Goal: Task Accomplishment & Management: Manage account settings

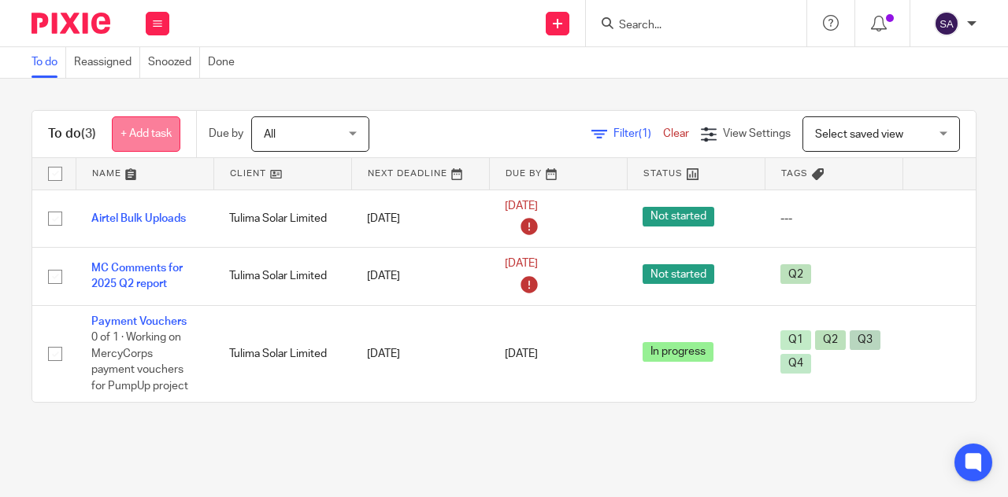
click at [142, 128] on link "+ Add task" at bounding box center [146, 133] width 68 height 35
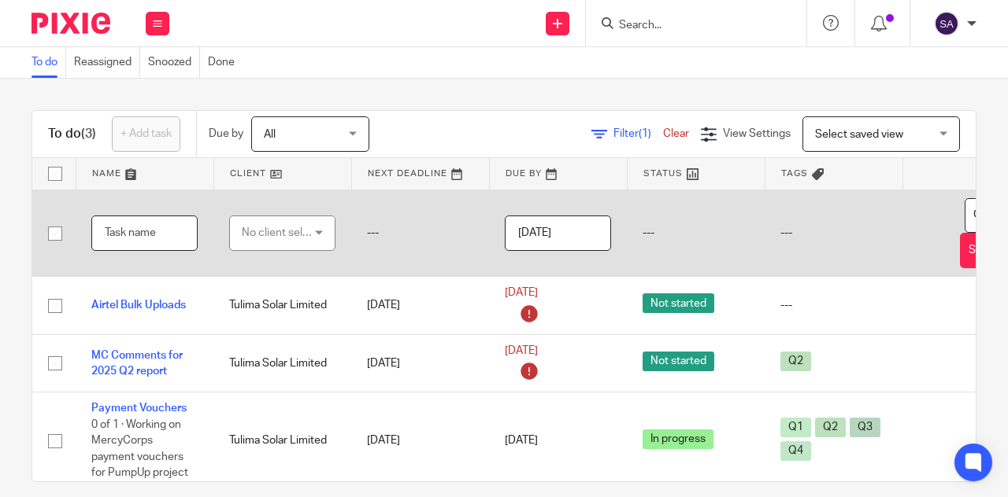
click at [155, 238] on input "text" at bounding box center [144, 233] width 106 height 35
type input "Airtel transactions"
click at [269, 231] on div "No client selected" at bounding box center [279, 232] width 74 height 33
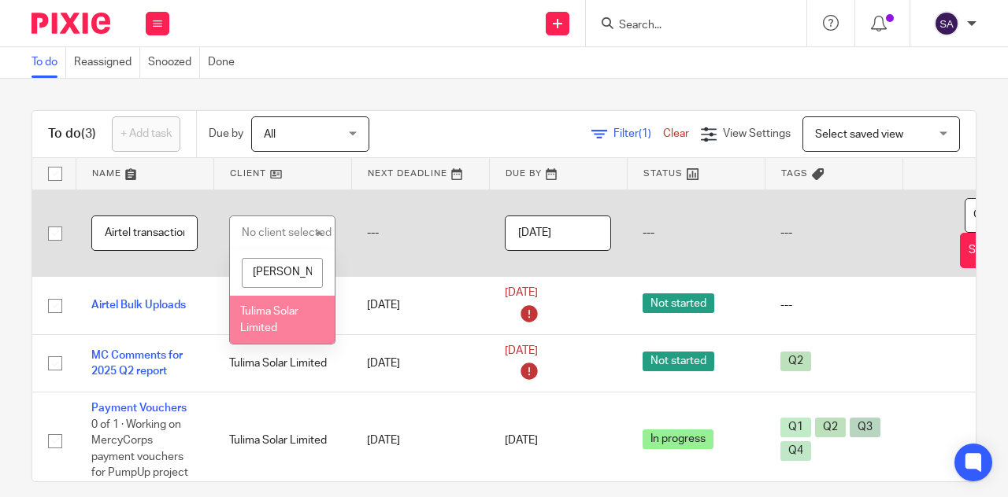
type input "[PERSON_NAME]"
click at [288, 327] on li "Tulima Solar Limited" at bounding box center [282, 320] width 105 height 48
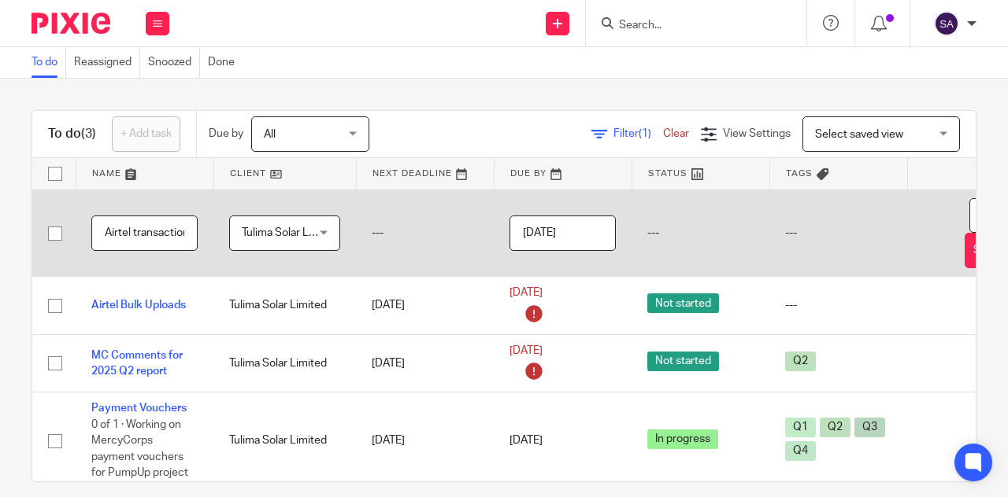
click at [178, 237] on input "Airtel transactions" at bounding box center [144, 233] width 106 height 35
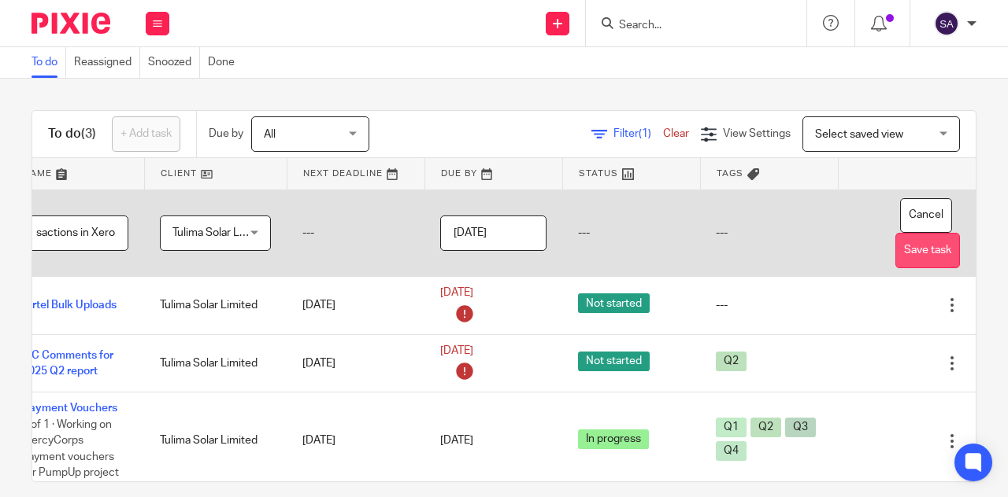
type input "Airtel transactions in Xero"
click at [895, 261] on button "Save task" at bounding box center [927, 250] width 65 height 35
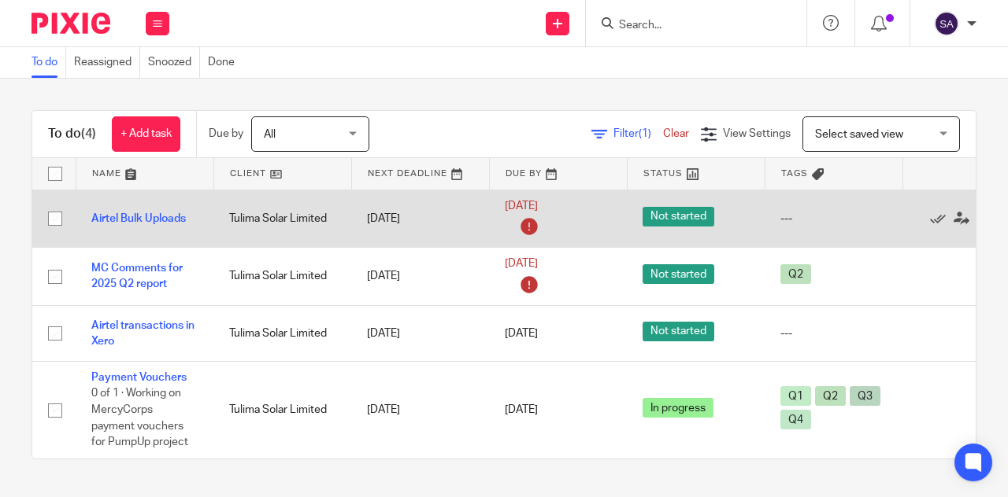
click at [524, 223] on icon at bounding box center [528, 226] width 25 height 25
click at [575, 204] on link "[DATE]" at bounding box center [540, 206] width 71 height 17
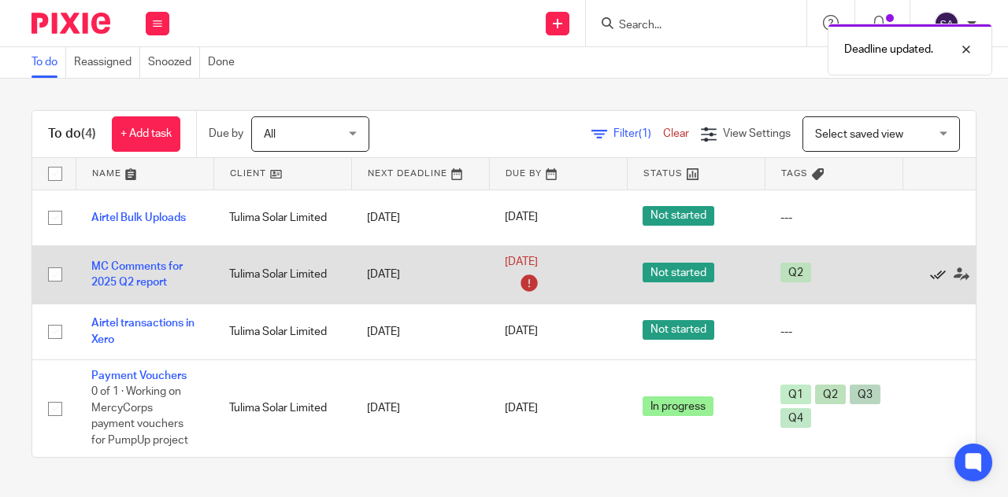
click at [945, 274] on icon at bounding box center [938, 275] width 16 height 16
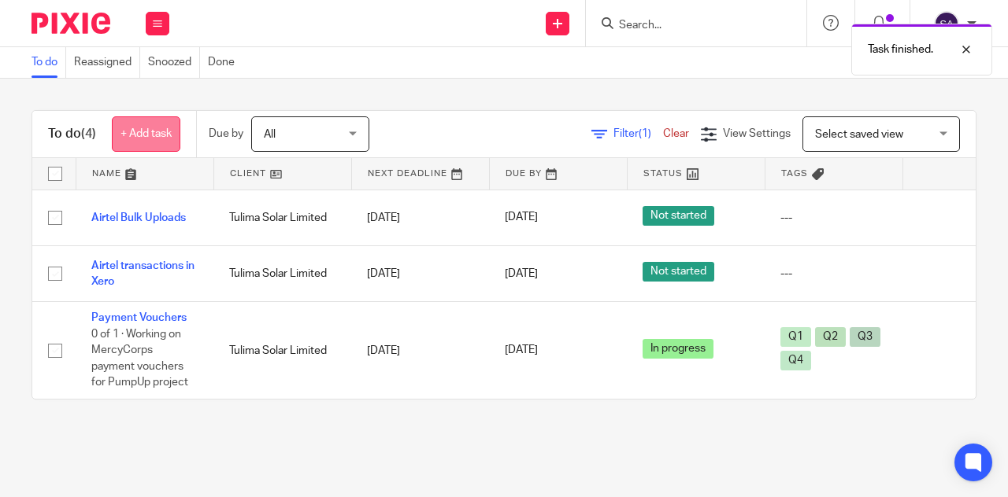
click at [141, 138] on link "+ Add task" at bounding box center [146, 133] width 68 height 35
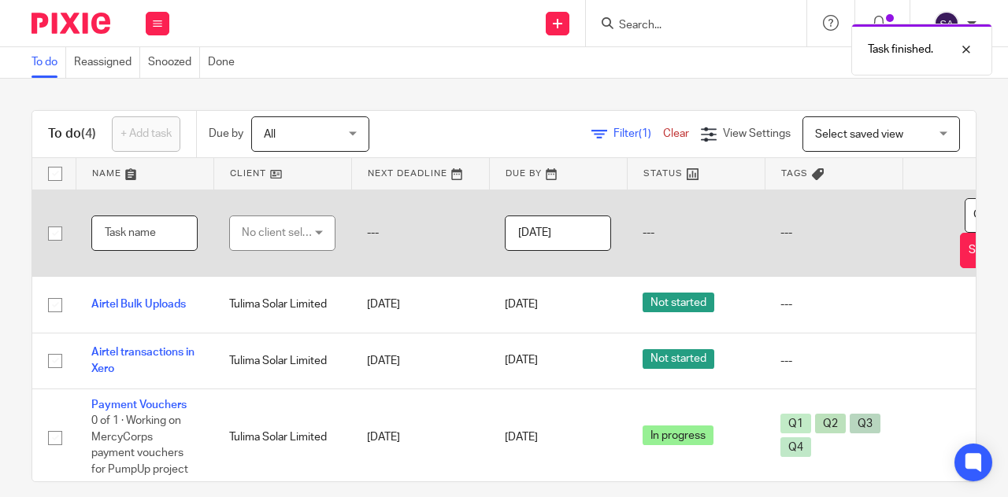
click at [134, 237] on input "text" at bounding box center [144, 233] width 106 height 35
type input "Ayuda Financial Report for Q2"
click at [261, 223] on div "No client selected" at bounding box center [279, 232] width 74 height 33
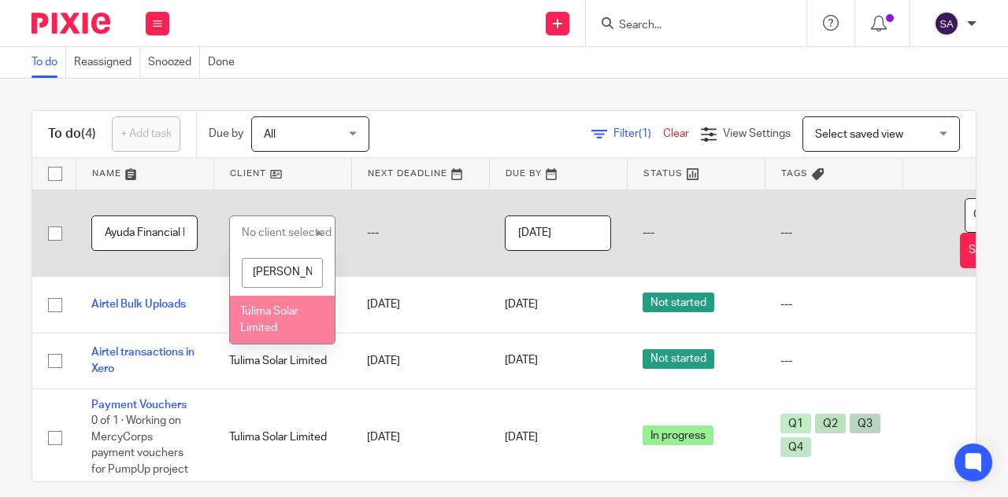
type input "tuli"
click at [290, 319] on li "Tulima Solar Limited" at bounding box center [282, 320] width 105 height 48
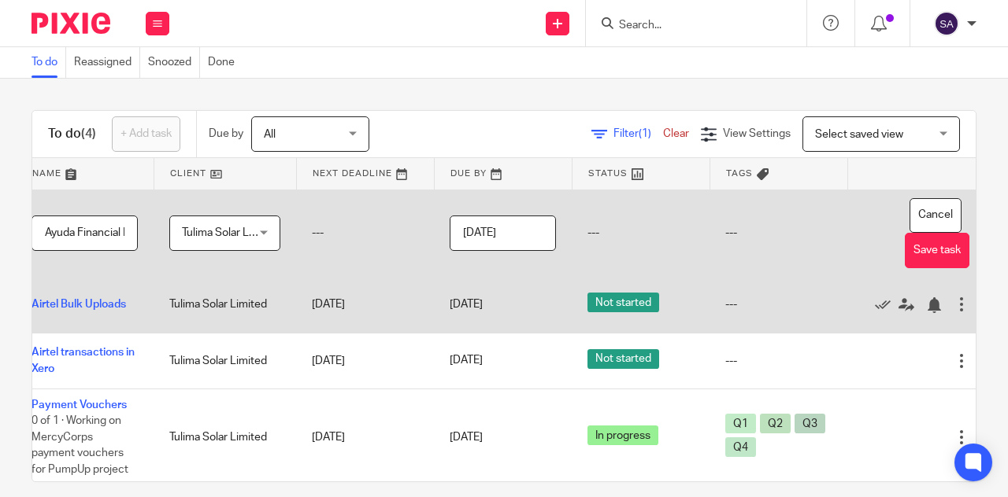
scroll to position [0, 105]
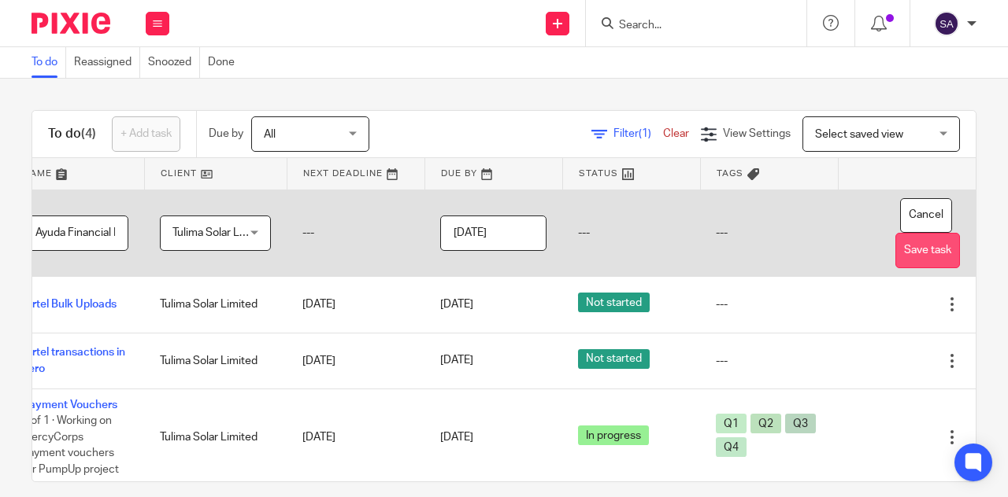
click at [895, 259] on button "Save task" at bounding box center [927, 250] width 65 height 35
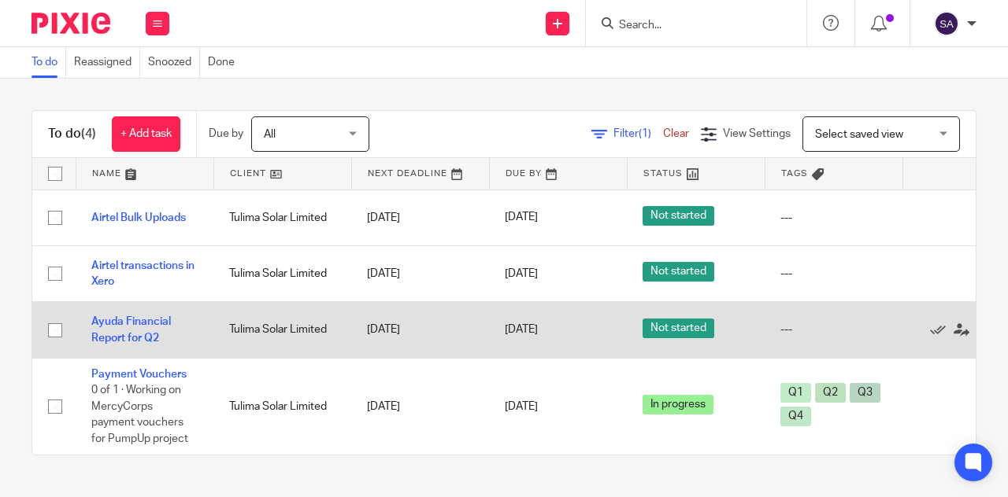
click at [138, 328] on td "Ayuda Financial Report for Q2" at bounding box center [145, 330] width 138 height 56
click at [160, 319] on link "Ayuda Financial Report for Q2" at bounding box center [131, 329] width 80 height 27
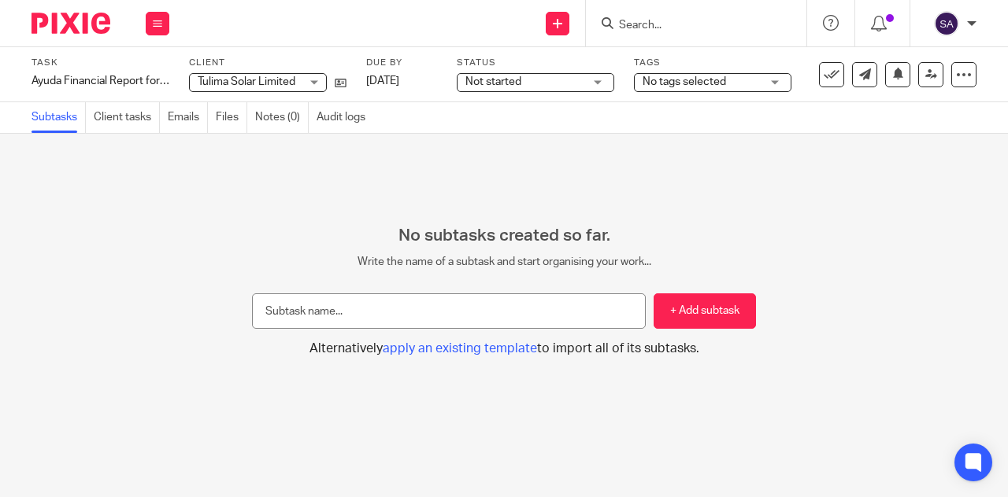
click at [534, 80] on span "Not started" at bounding box center [524, 82] width 118 height 17
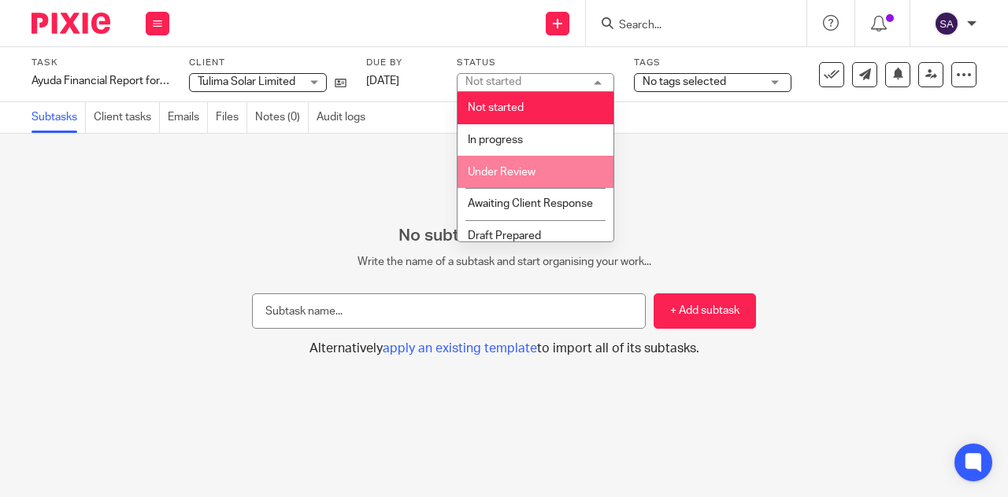
scroll to position [58, 0]
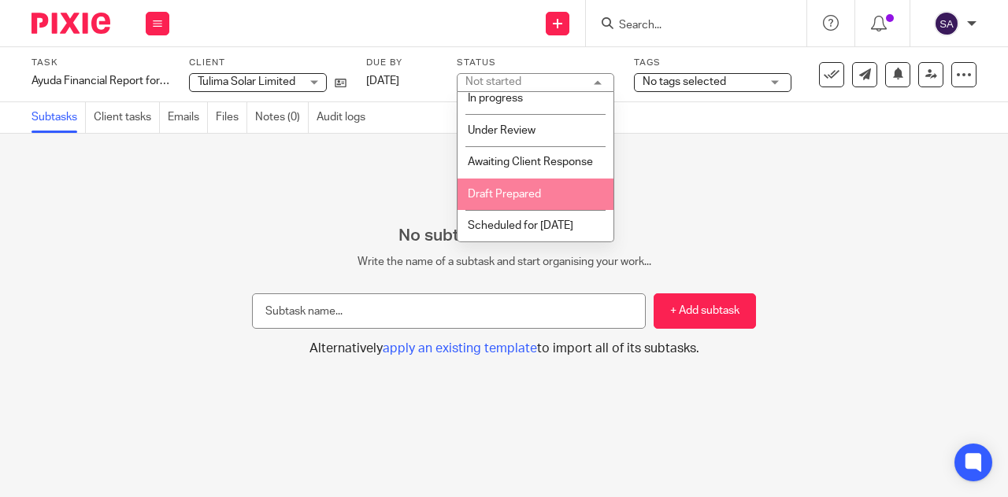
click at [489, 185] on li "Draft Prepared" at bounding box center [535, 195] width 156 height 32
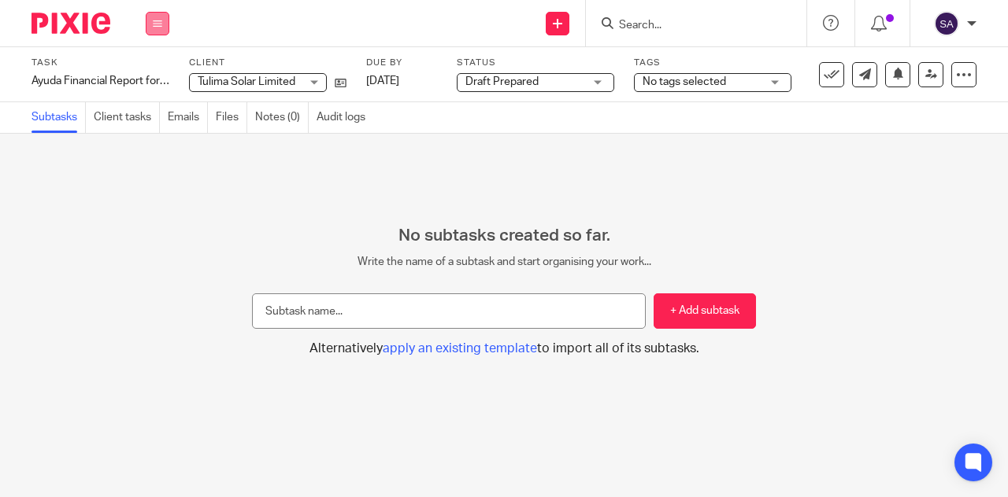
click at [146, 23] on button at bounding box center [158, 24] width 24 height 24
click at [153, 70] on link "Work" at bounding box center [150, 73] width 28 height 11
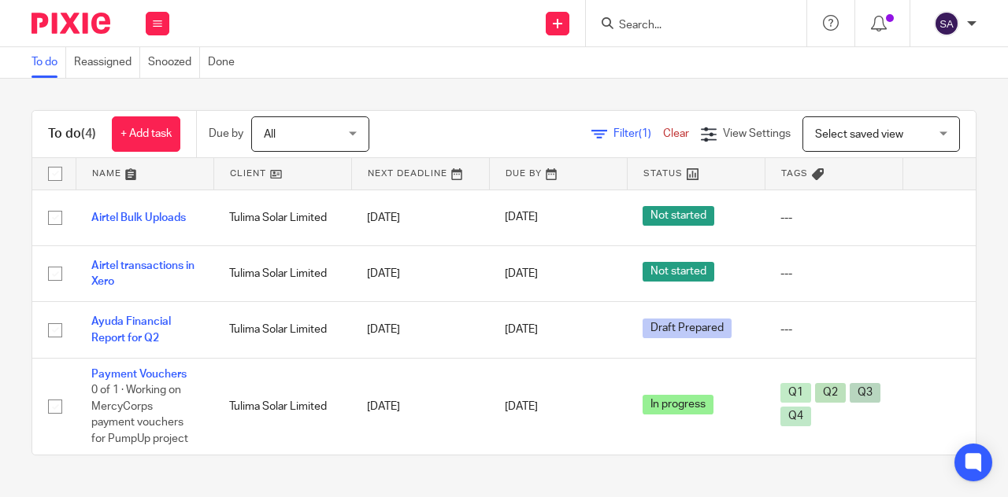
click at [488, 50] on div "To do Reassigned Snoozed Done" at bounding box center [504, 62] width 1008 height 31
drag, startPoint x: 488, startPoint y: 50, endPoint x: 293, endPoint y: -48, distance: 218.6
click at [293, 0] on html "Work Email Clients Team Reports Work Email Clients Team Reports Settings Send n…" at bounding box center [504, 248] width 1008 height 497
